Goal: Task Accomplishment & Management: Use online tool/utility

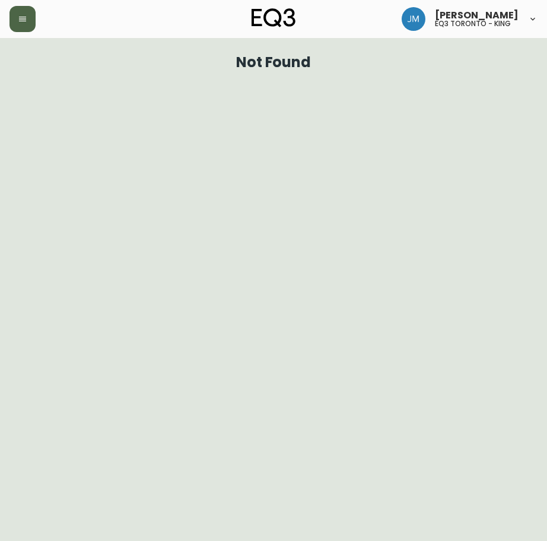
click at [19, 17] on icon "button" at bounding box center [22, 19] width 7 height 5
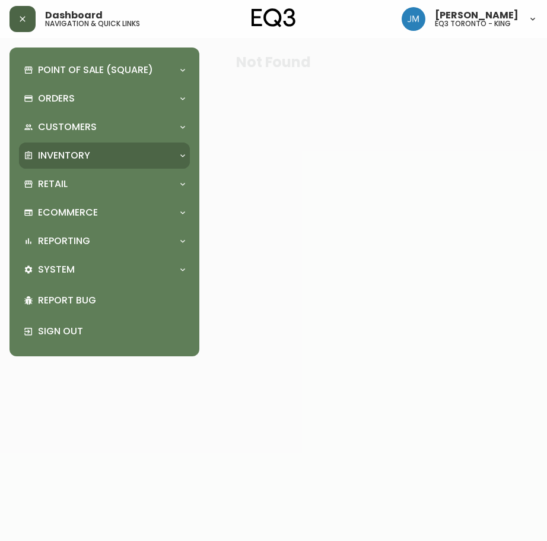
click at [65, 156] on p "Inventory" at bounding box center [64, 155] width 52 height 13
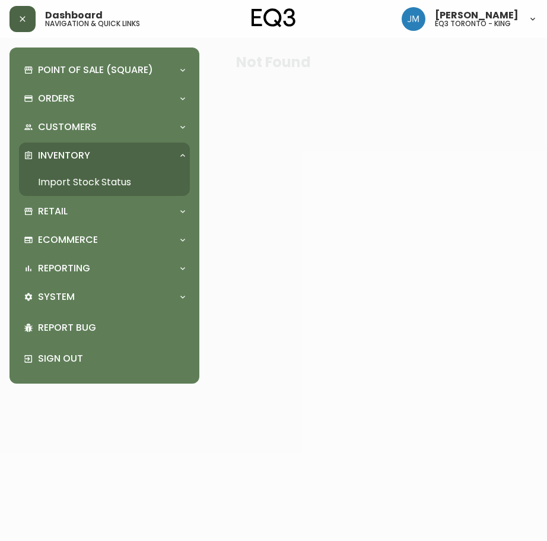
click at [77, 182] on link "Import Stock Status" at bounding box center [104, 182] width 171 height 27
